Goal: Check status: Check status

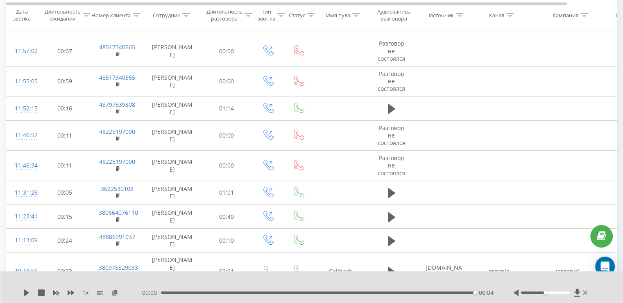
scroll to position [482, 0]
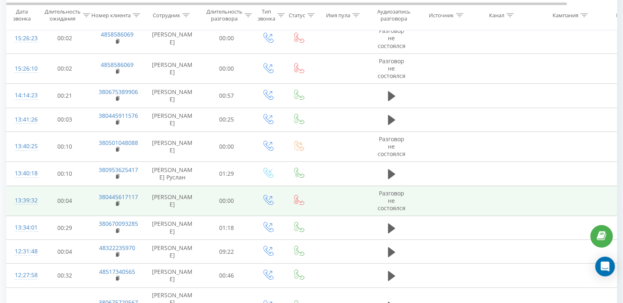
scroll to position [489, 0]
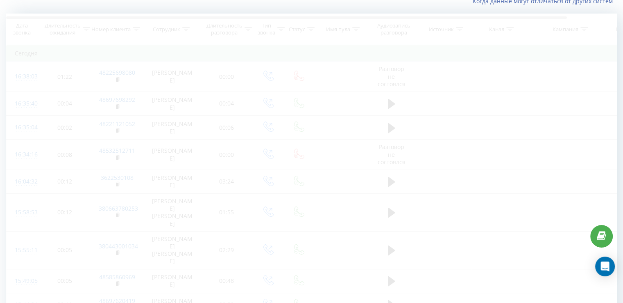
scroll to position [54, 0]
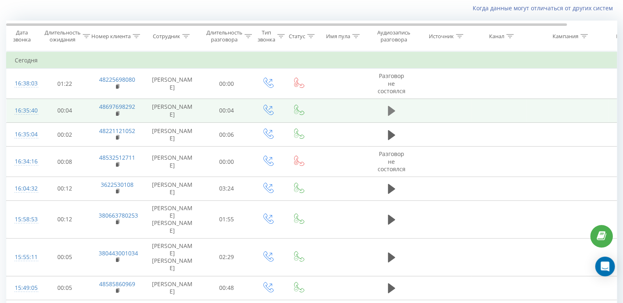
click at [388, 105] on icon at bounding box center [391, 110] width 7 height 11
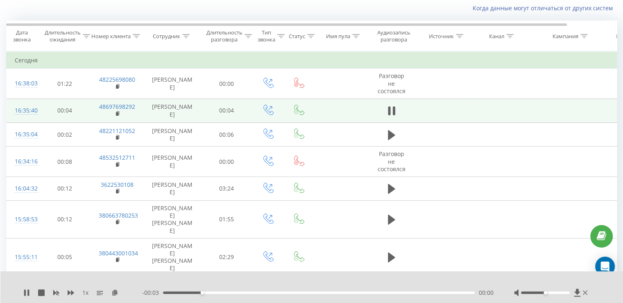
scroll to position [95, 0]
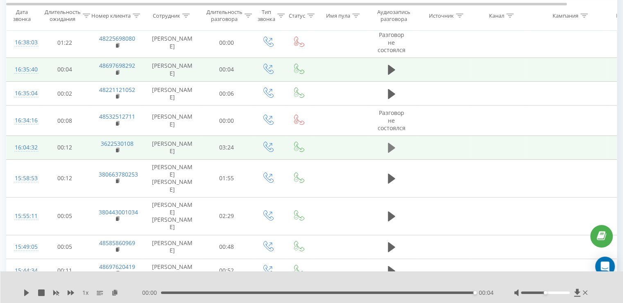
click at [394, 151] on icon at bounding box center [391, 147] width 7 height 11
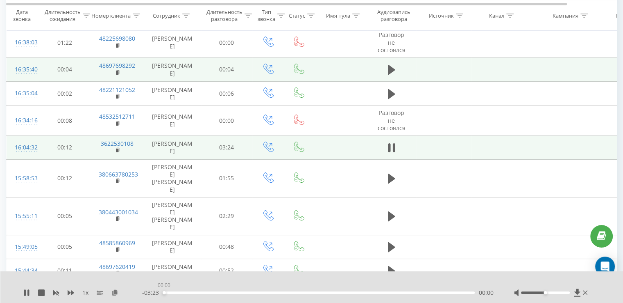
drag, startPoint x: 168, startPoint y: 292, endPoint x: 163, endPoint y: 291, distance: 4.8
click at [163, 291] on div "00:00" at bounding box center [319, 292] width 312 height 2
click at [377, 291] on div "00:06" at bounding box center [319, 292] width 312 height 2
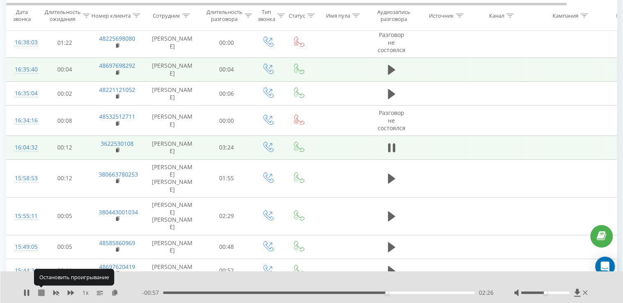
click at [43, 294] on icon at bounding box center [41, 292] width 7 height 7
